Goal: Communication & Community: Answer question/provide support

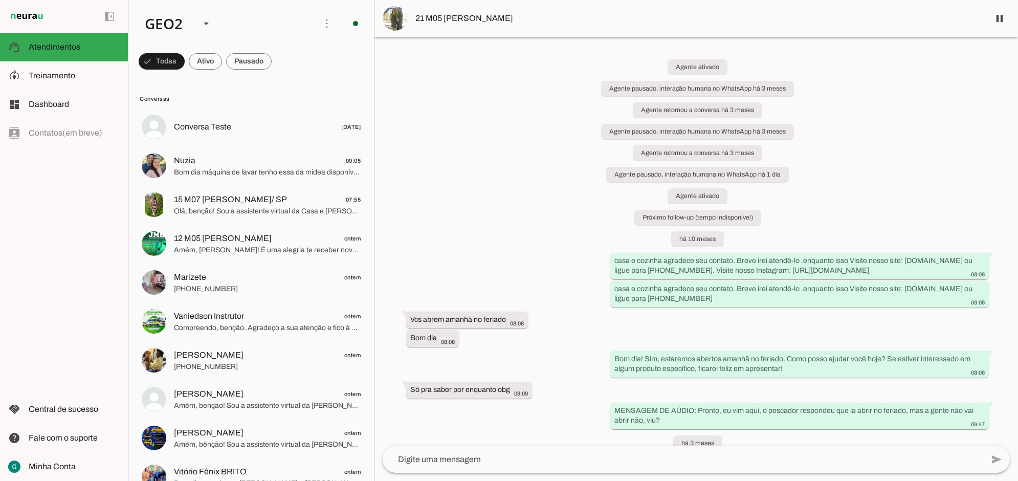
click at [441, 187] on div "Agente ativado Agente pausado, interação humana no WhatsApp há 3 meses Agente r…" at bounding box center [695, 241] width 643 height 409
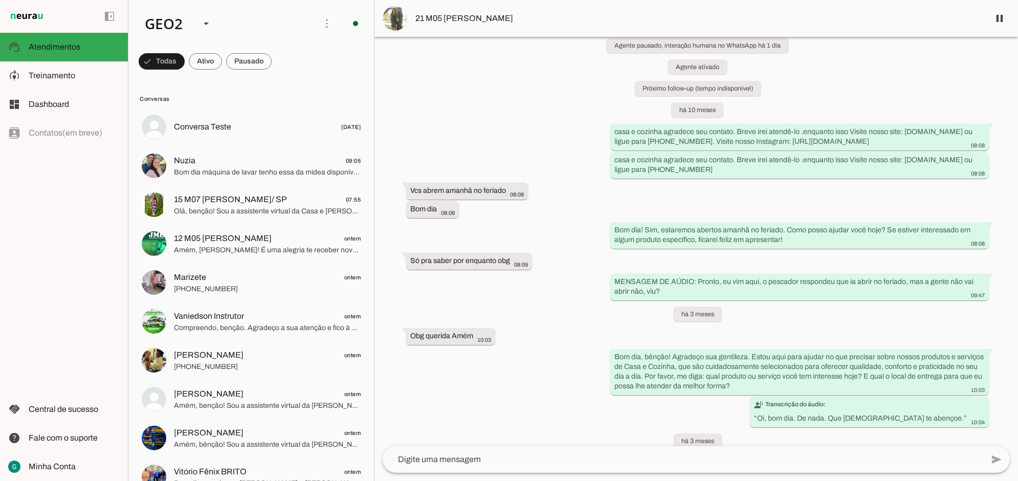
scroll to position [320, 0]
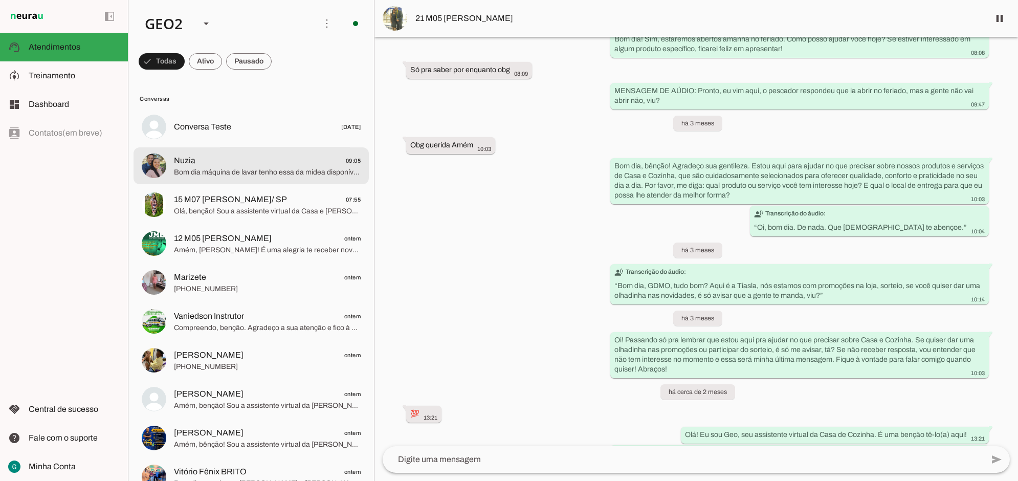
click at [285, 166] on span "Nuzia 09:05" at bounding box center [267, 160] width 187 height 13
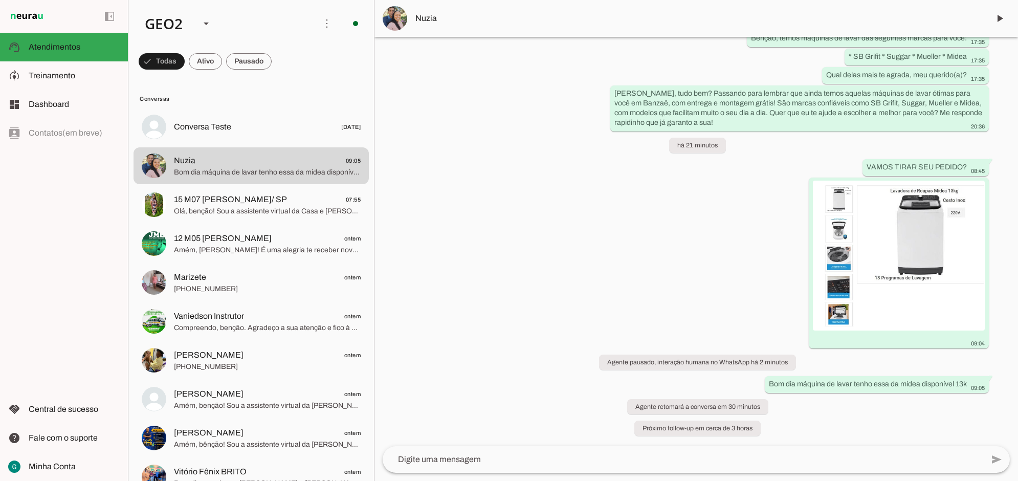
scroll to position [1327, 0]
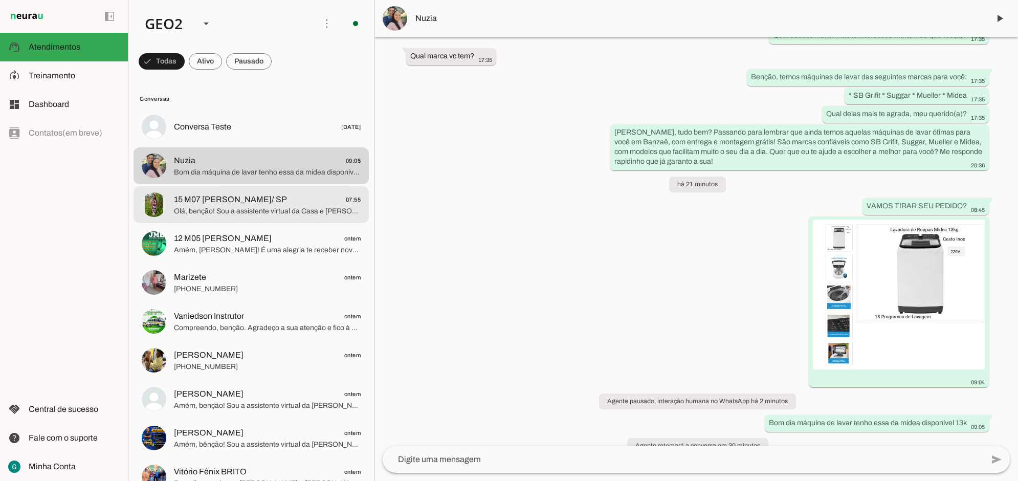
click at [216, 194] on span "15 M07 [PERSON_NAME]/ SP" at bounding box center [230, 199] width 113 height 12
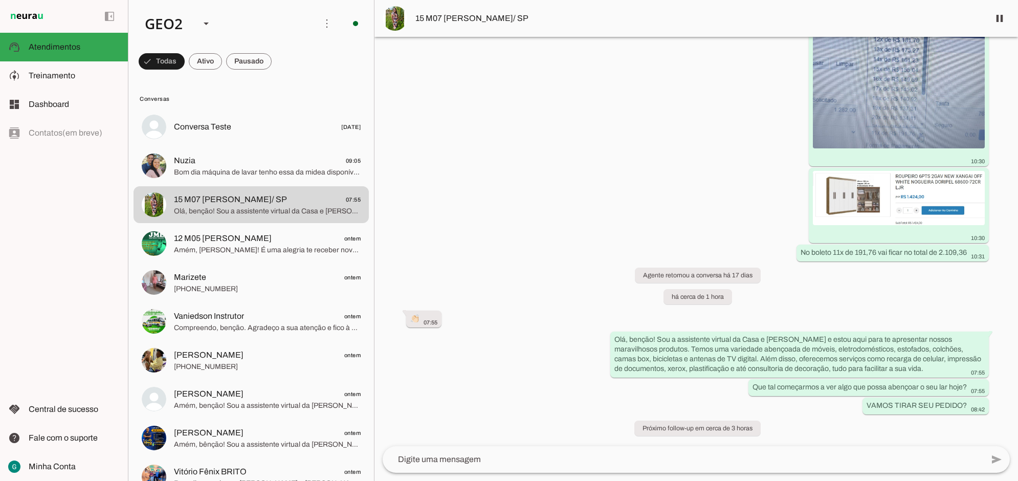
scroll to position [4267, 0]
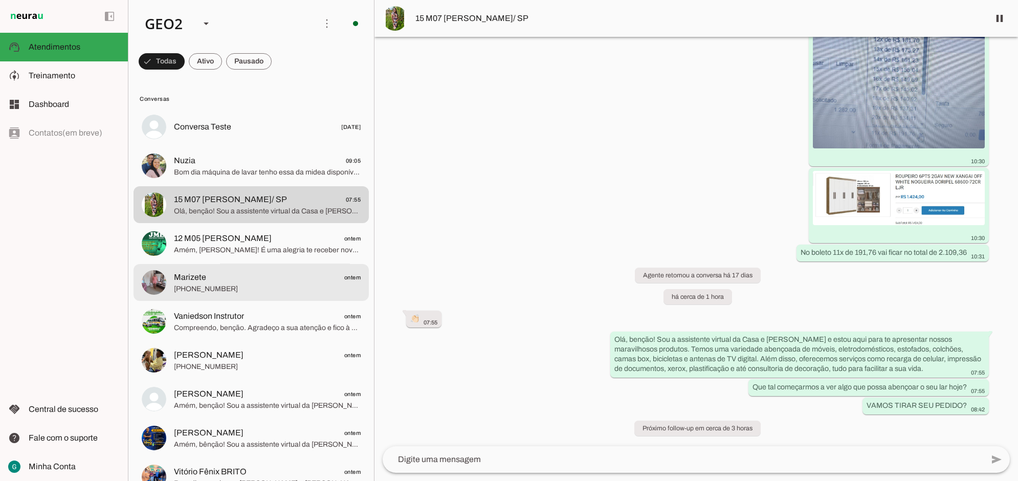
click at [218, 281] on span "Marizete ontem" at bounding box center [267, 277] width 187 height 13
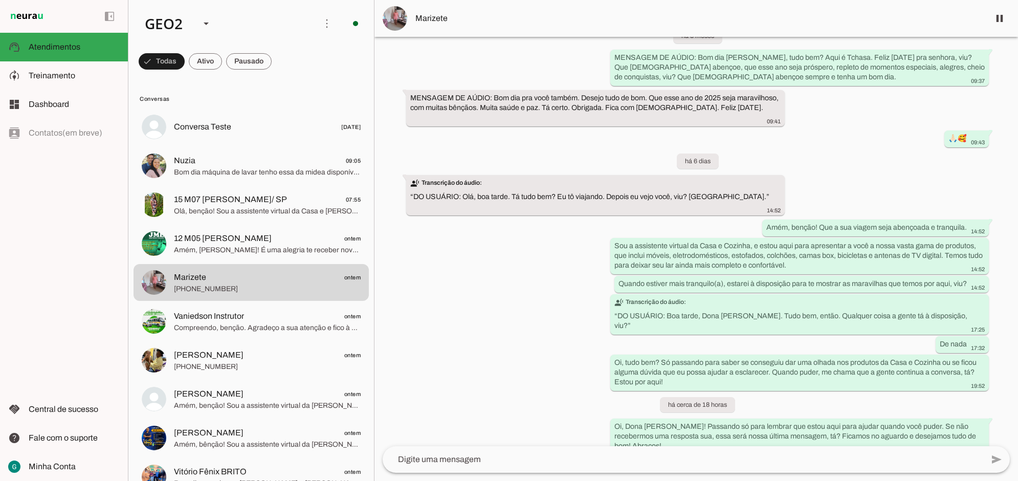
scroll to position [2911, 0]
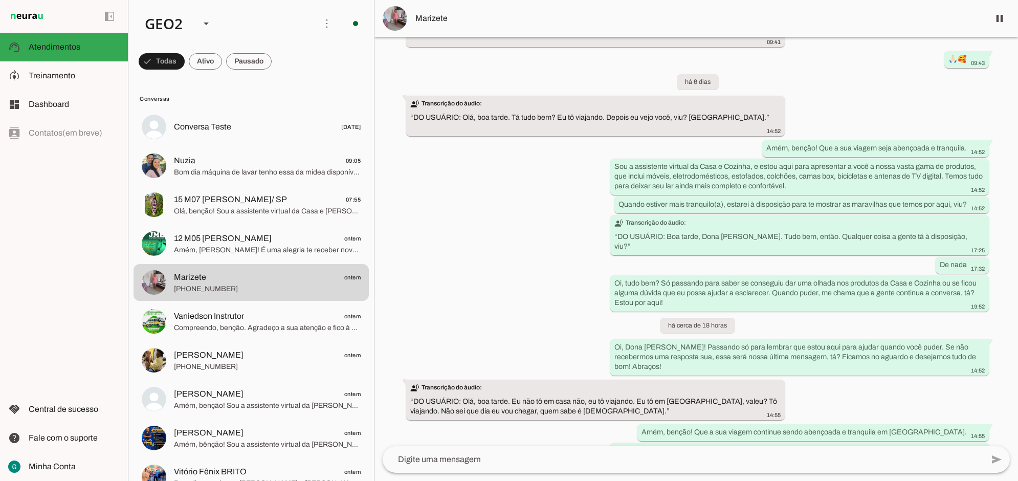
click at [852, 361] on div "Agente ativado Agente pausado, interação humana no WhatsApp há 8 meses Agente a…" at bounding box center [695, 241] width 643 height 409
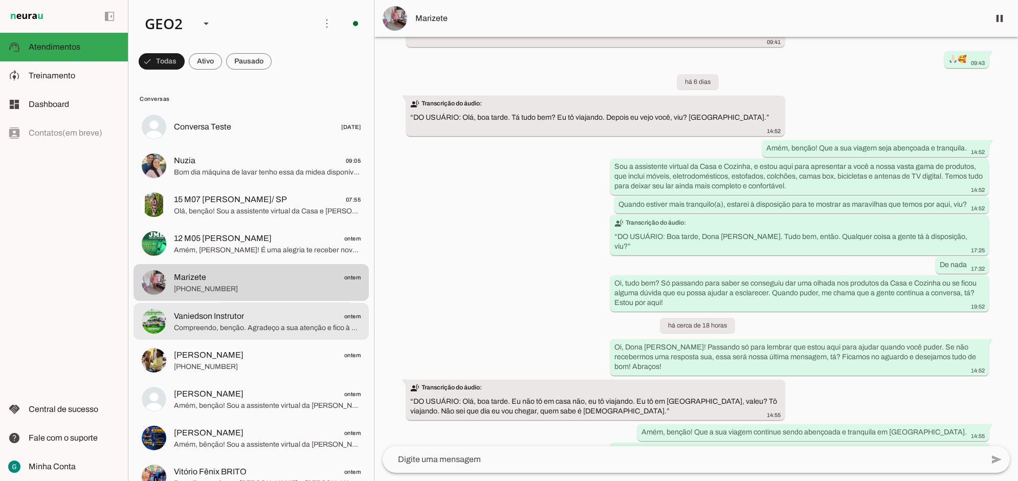
click at [187, 323] on span "Compreendo, benção. Agradeço a sua atenção e fico à disposição quando puder ret…" at bounding box center [267, 327] width 187 height 10
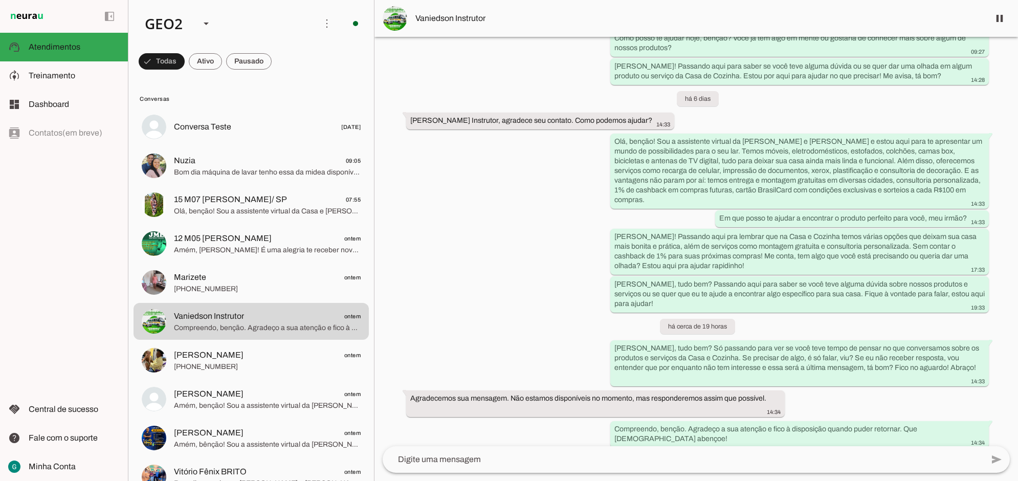
scroll to position [1666, 0]
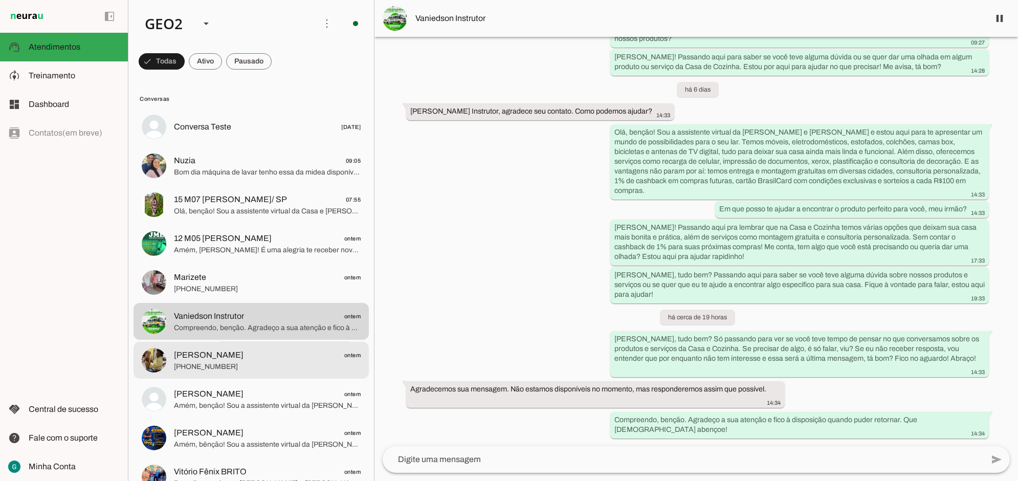
click at [174, 353] on span "[PERSON_NAME]" at bounding box center [209, 355] width 70 height 12
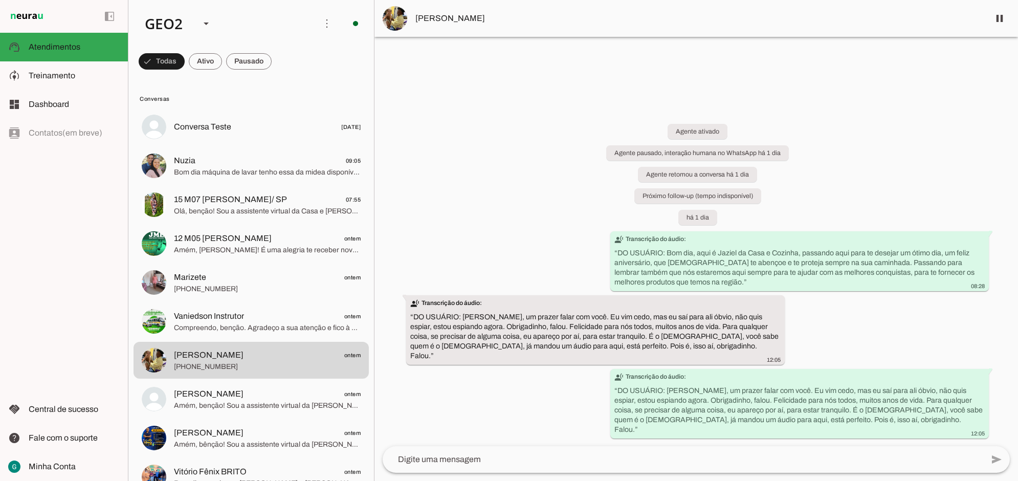
click at [574, 409] on div "Agente ativado Agente pausado, interação humana no WhatsApp há 1 dia Agente ret…" at bounding box center [695, 273] width 643 height 345
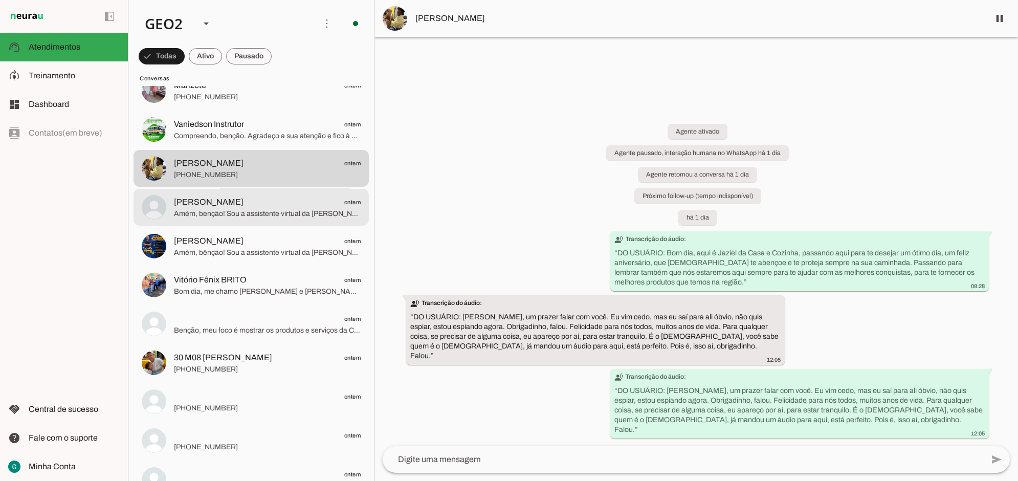
click at [188, 205] on span "[PERSON_NAME]" at bounding box center [209, 202] width 70 height 12
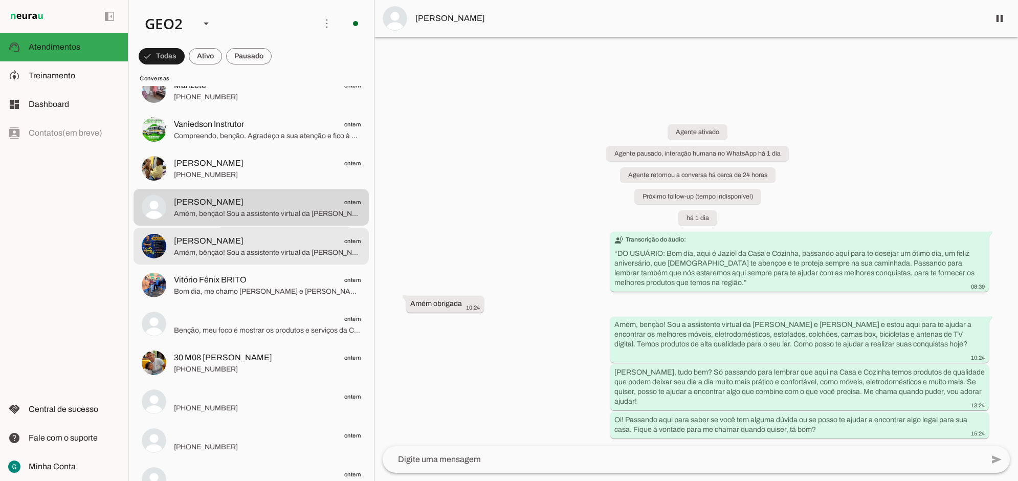
click at [204, 256] on span "Amém, bênção! Sou a assistente virtual da [PERSON_NAME] e [PERSON_NAME] e estou…" at bounding box center [267, 252] width 187 height 10
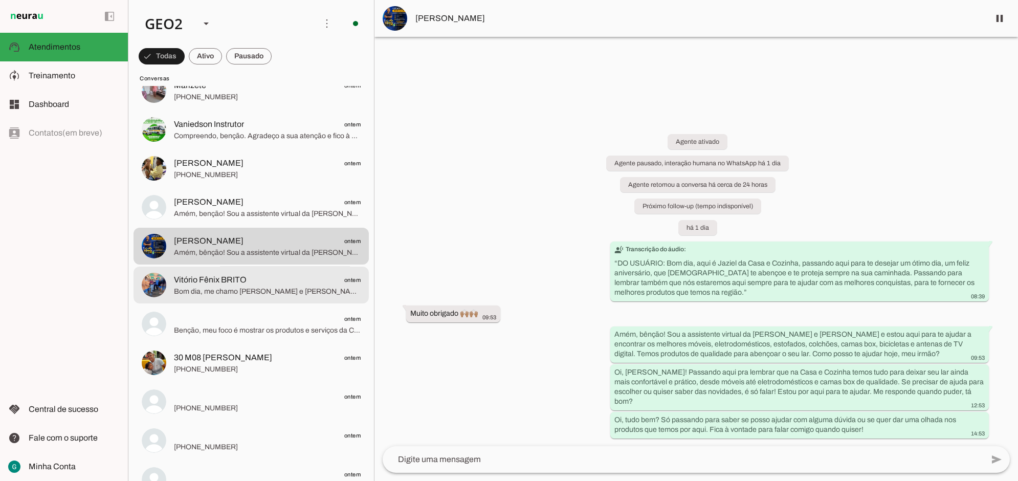
click at [201, 282] on span "Vitório Fênix BRITO" at bounding box center [210, 280] width 73 height 12
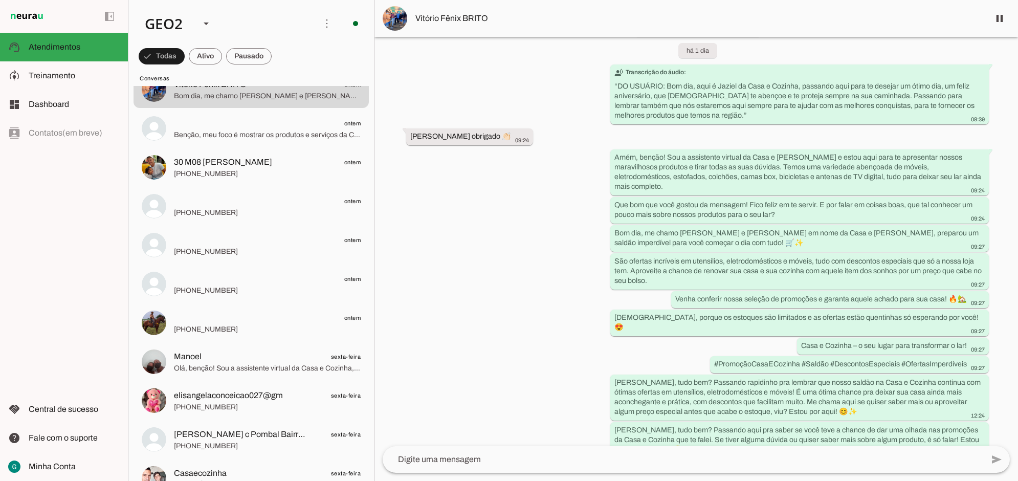
scroll to position [512, 0]
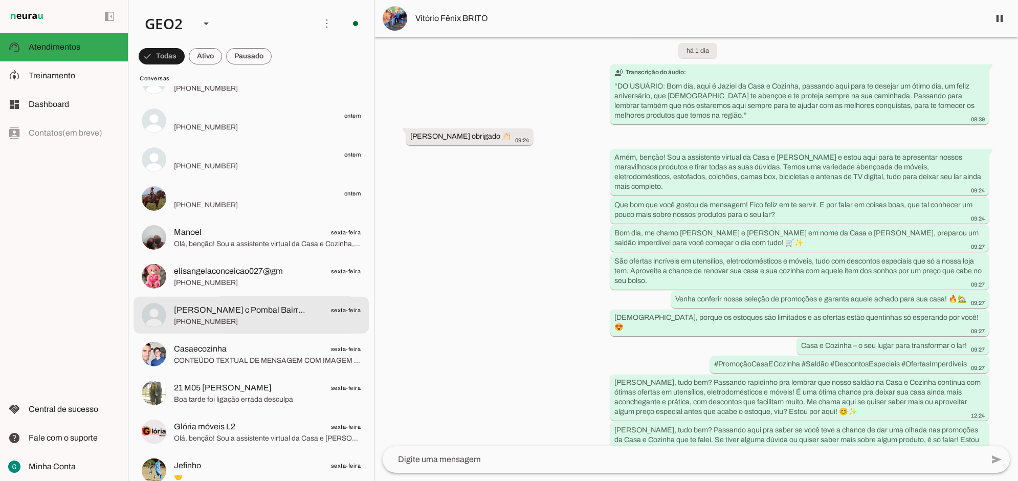
click at [257, 318] on span "[PHONE_NUMBER]" at bounding box center [267, 321] width 187 height 10
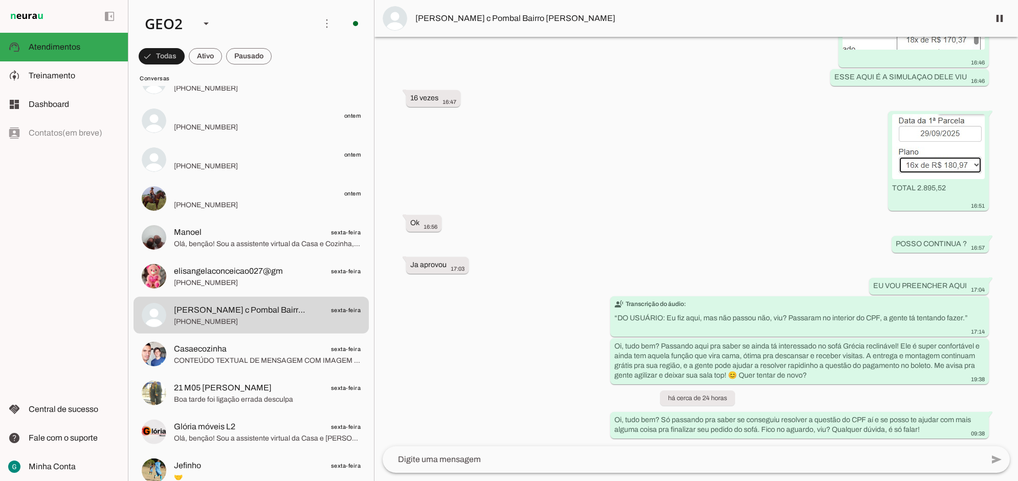
scroll to position [3269, 0]
click at [502, 348] on div "Agente ativado Agente pausado, interação humana no WhatsApp há 2 dias Agente re…" at bounding box center [695, 241] width 643 height 409
click at [602, 227] on div "Agente ativado Agente pausado, interação humana no WhatsApp há 2 dias Agente re…" at bounding box center [695, 241] width 643 height 409
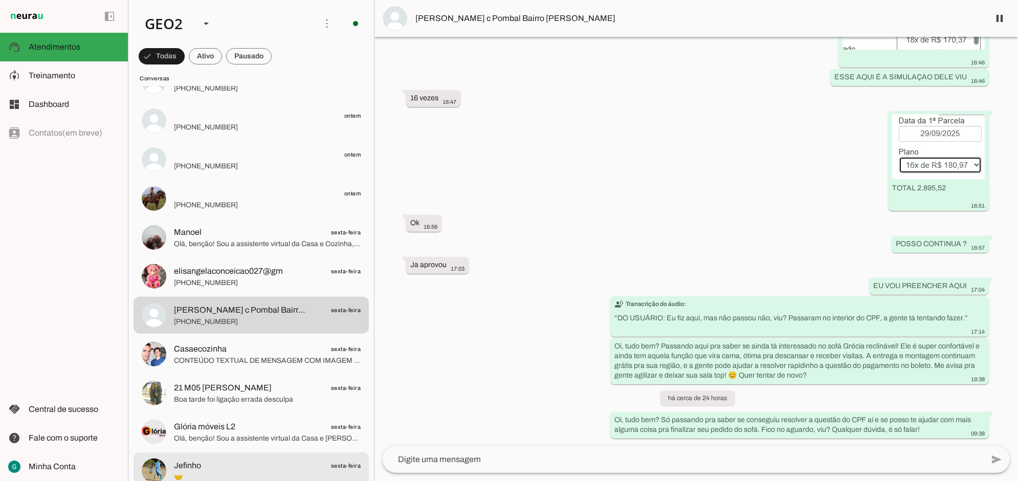
scroll to position [767, 0]
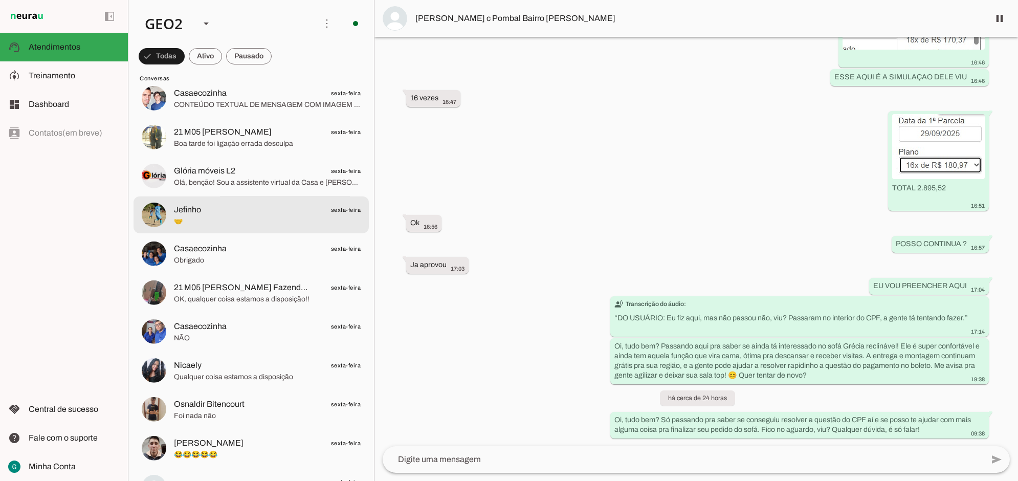
click at [173, 228] on md-item "Jefinho sexta-feira 🤝" at bounding box center [251, 214] width 235 height 37
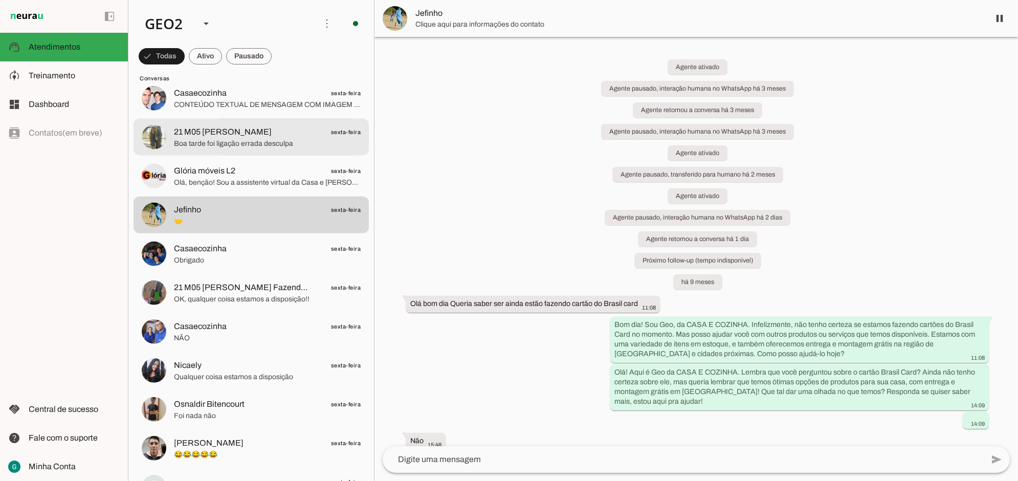
click at [240, 134] on span "21 M05 [PERSON_NAME]" at bounding box center [223, 132] width 98 height 12
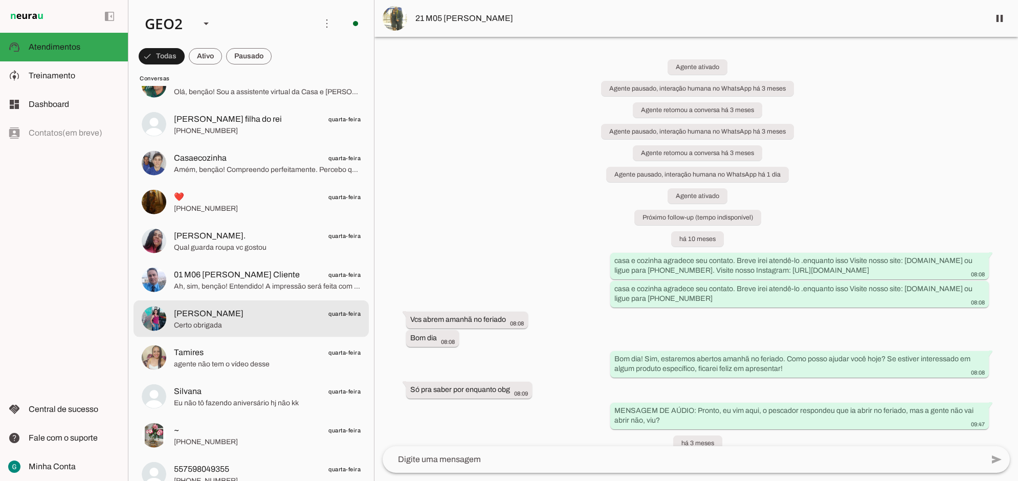
scroll to position [1662, 0]
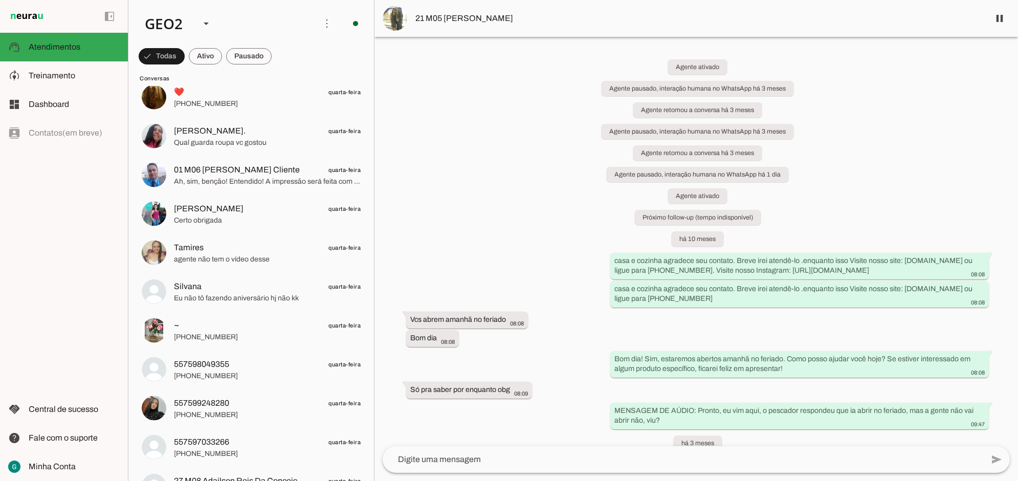
click at [574, 235] on div "Agente ativado Agente pausado, interação humana no WhatsApp há 3 meses Agente r…" at bounding box center [695, 241] width 643 height 409
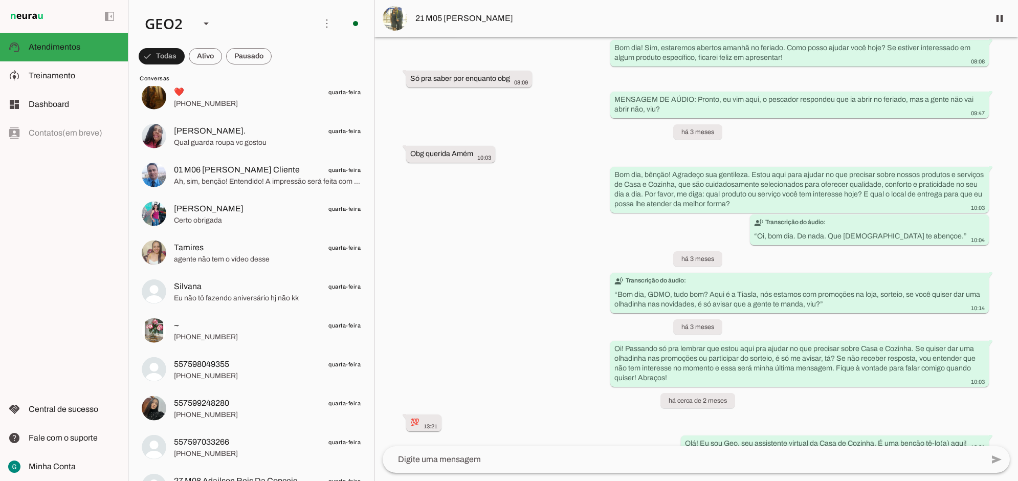
scroll to position [320, 0]
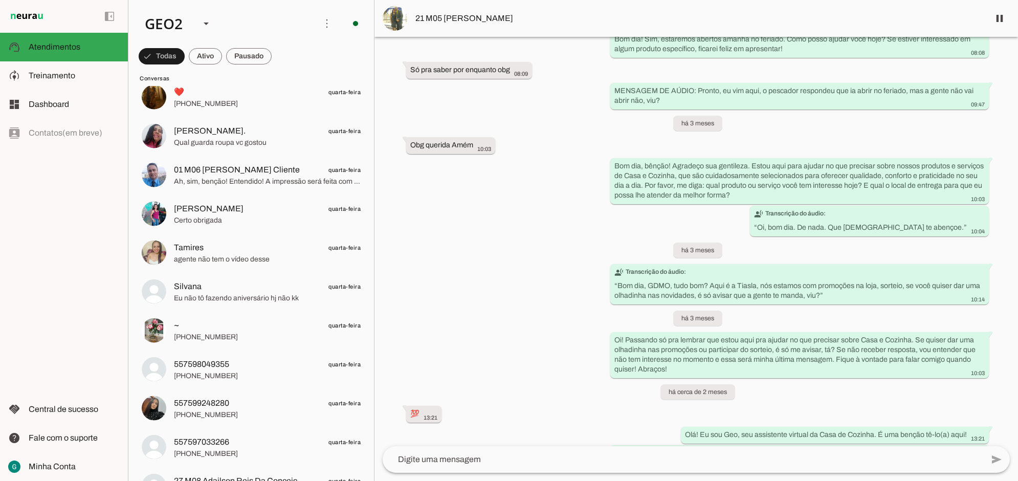
click at [485, 271] on div "Agente ativado Agente pausado, interação humana no WhatsApp há 3 meses Agente r…" at bounding box center [695, 241] width 643 height 409
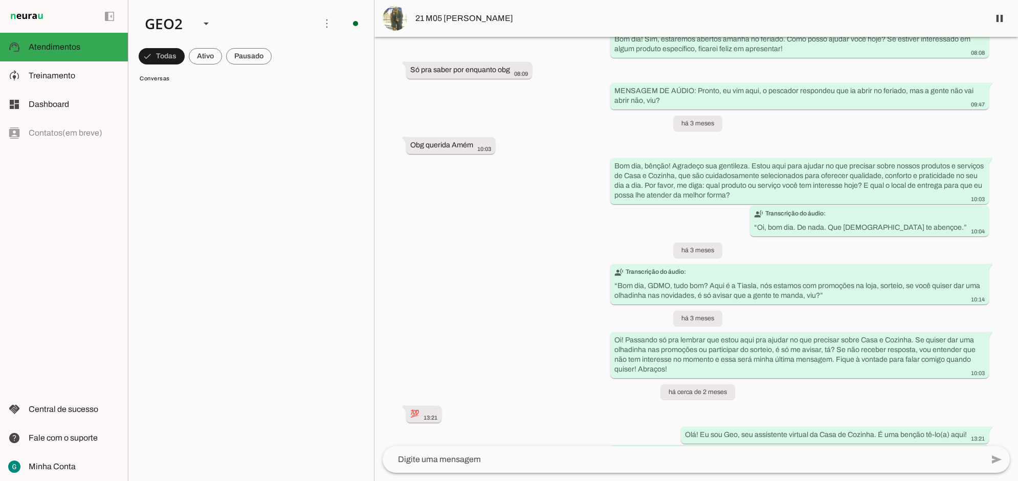
scroll to position [0, 0]
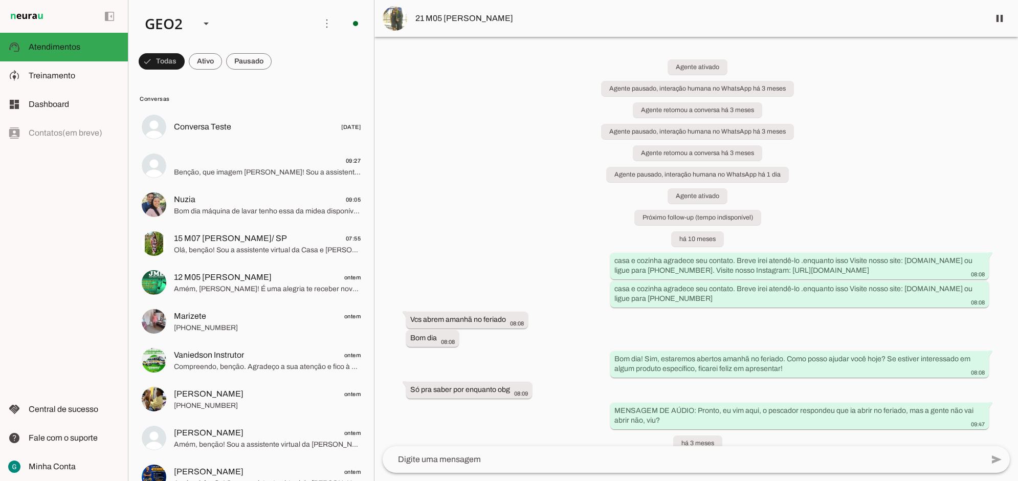
click at [507, 270] on div "Agente ativado Agente pausado, interação humana no WhatsApp há 3 meses Agente r…" at bounding box center [695, 241] width 643 height 409
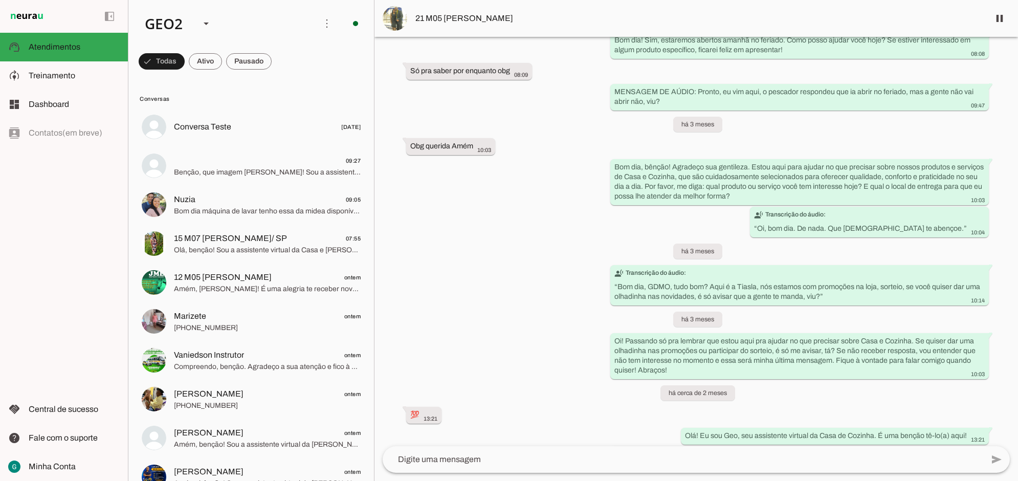
scroll to position [384, 0]
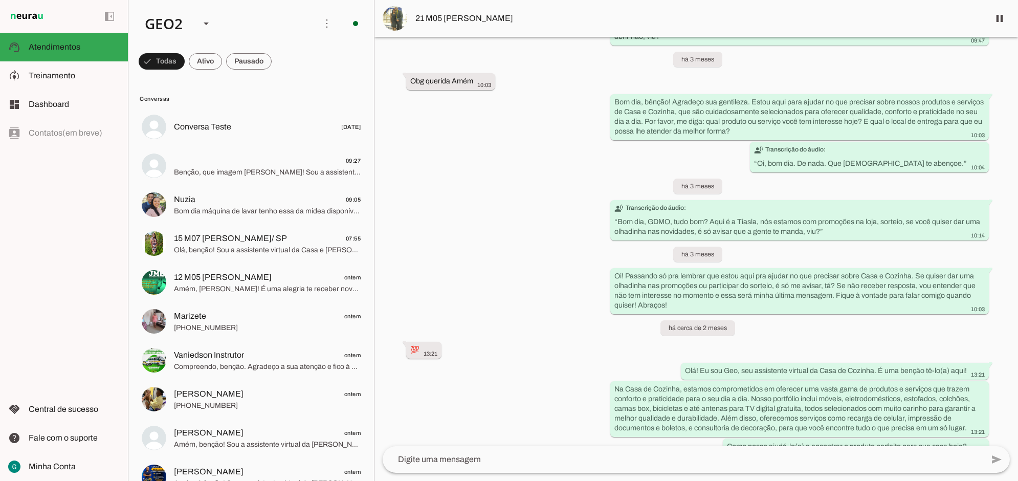
click at [500, 252] on div "Agente ativado Agente pausado, interação humana no WhatsApp há 3 meses Agente r…" at bounding box center [695, 241] width 643 height 409
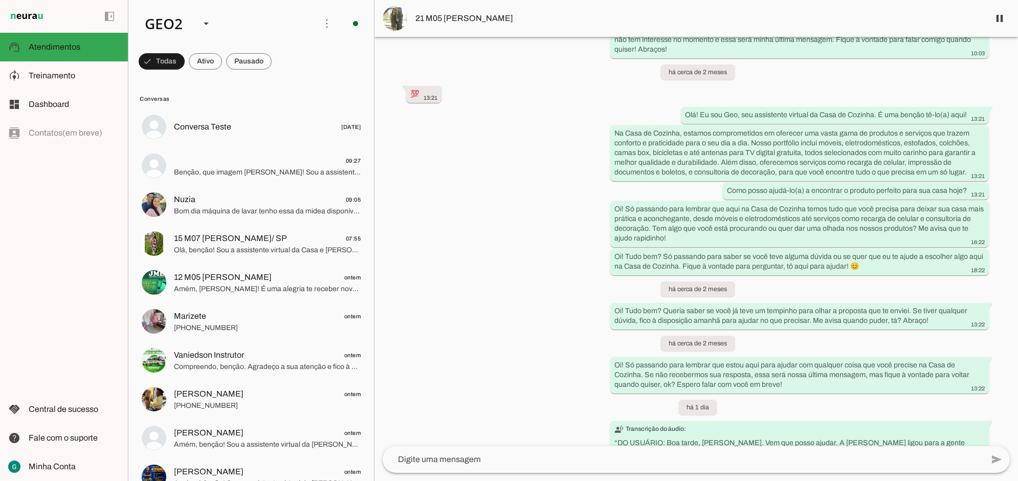
scroll to position [692, 0]
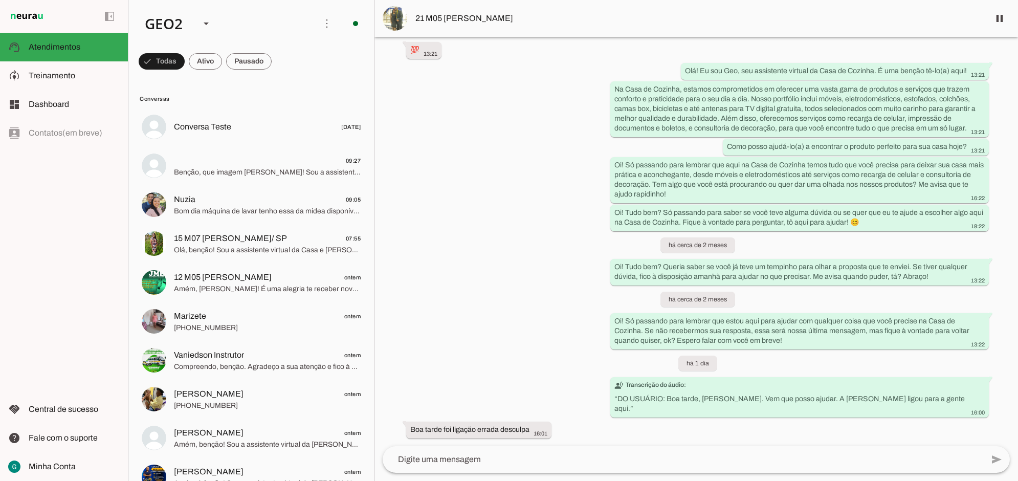
click at [477, 255] on div "Agente ativado Agente pausado, interação humana no WhatsApp há 3 meses Agente r…" at bounding box center [695, 241] width 643 height 409
click at [508, 232] on div "Agente ativado Agente pausado, interação humana no WhatsApp há 3 meses Agente r…" at bounding box center [695, 241] width 643 height 409
click at [517, 277] on div "Agente ativado Agente pausado, interação humana no WhatsApp há 3 meses Agente r…" at bounding box center [695, 241] width 643 height 409
click at [507, 172] on div "Agente ativado Agente pausado, interação humana no WhatsApp há 3 meses Agente r…" at bounding box center [695, 241] width 643 height 409
